Goal: Task Accomplishment & Management: Use online tool/utility

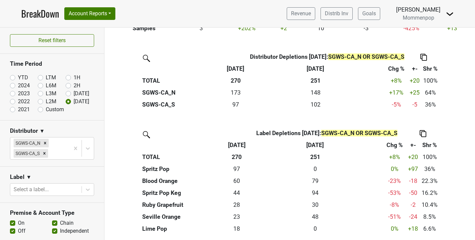
scroll to position [162, 0]
click at [74, 95] on label "[DATE]" at bounding box center [82, 94] width 16 height 8
click at [68, 95] on input "[DATE]" at bounding box center [79, 93] width 27 height 7
radio input "true"
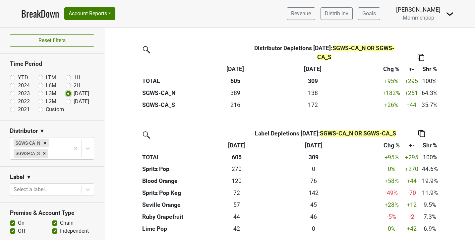
scroll to position [0, 0]
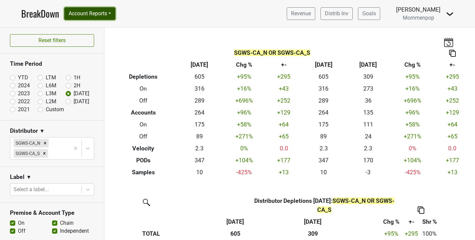
click at [105, 16] on button "Account Reports" at bounding box center [89, 13] width 51 height 13
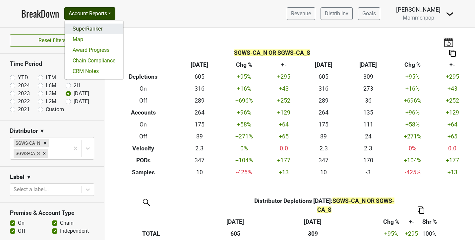
click at [104, 25] on link "SuperRanker" at bounding box center [94, 29] width 59 height 11
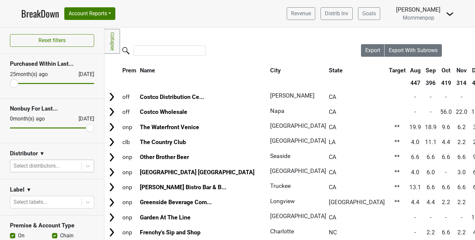
click at [62, 163] on div at bounding box center [46, 165] width 65 height 9
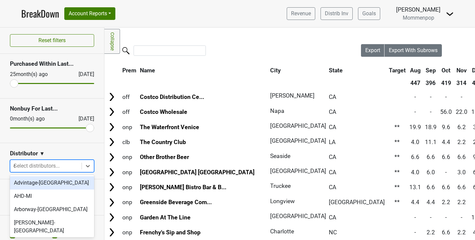
type input "ca"
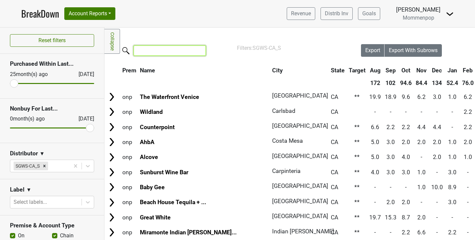
click at [160, 51] on input "search" at bounding box center [170, 50] width 72 height 10
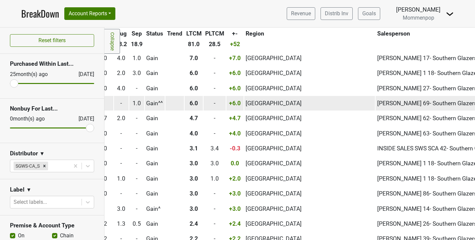
scroll to position [60, 398]
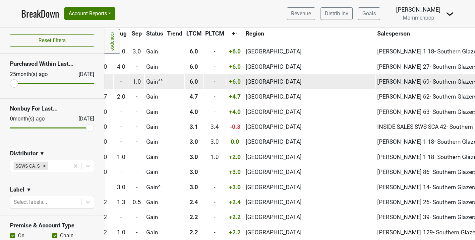
type input "gain"
click at [378, 82] on span "LORI SELLY 69- Southern Glazers - S CA, CA" at bounding box center [465, 81] width 175 height 7
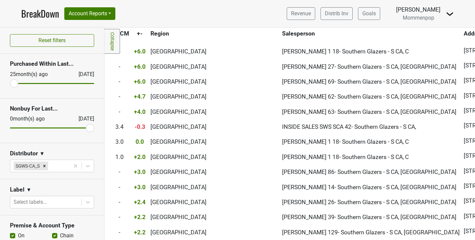
scroll to position [0, 493]
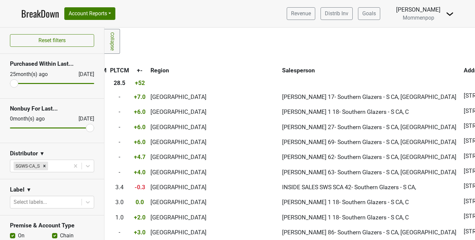
click at [281, 72] on th "Salesperson" at bounding box center [371, 70] width 181 height 12
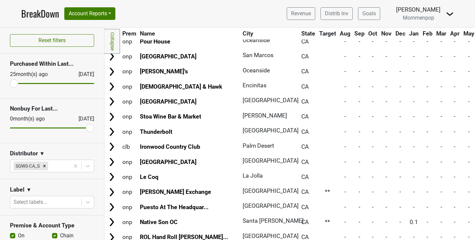
scroll to position [0, 0]
